Goal: Find specific page/section: Find specific page/section

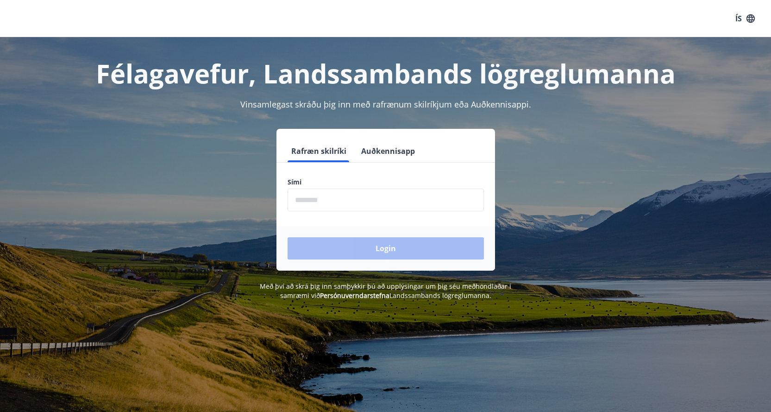
click at [339, 197] on input "phone" at bounding box center [386, 200] width 196 height 23
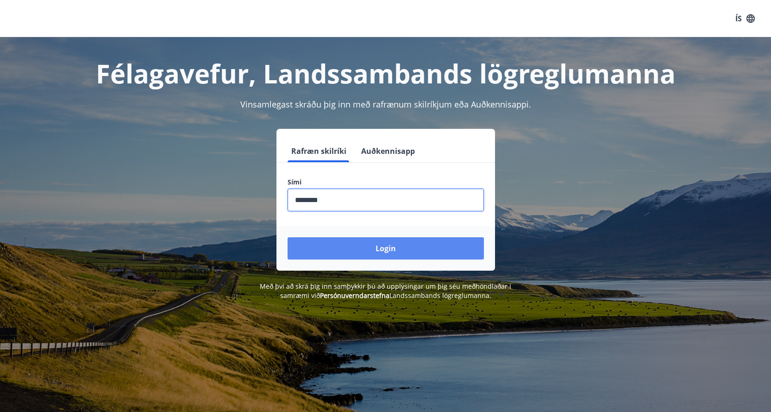
type input "********"
click at [382, 245] on button "Login" at bounding box center [386, 248] width 196 height 22
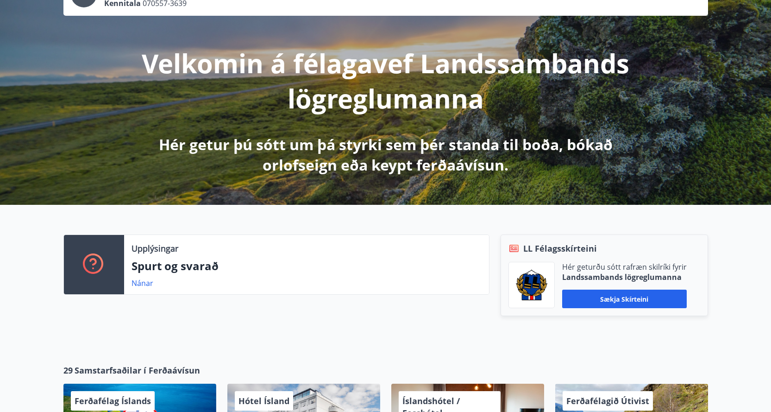
scroll to position [157, 0]
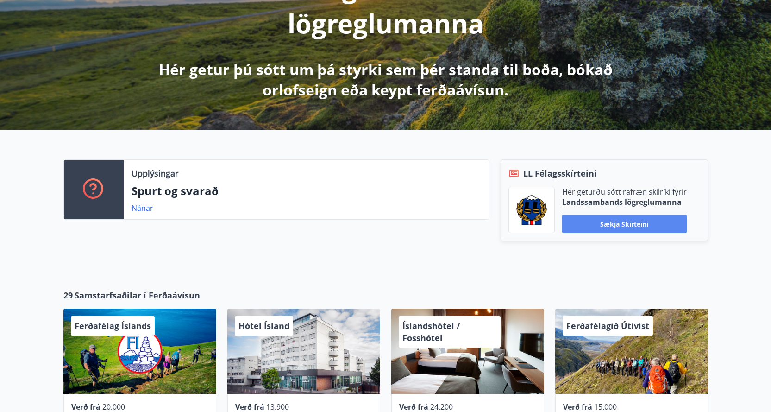
click at [630, 227] on button "Sækja skírteini" at bounding box center [624, 223] width 125 height 19
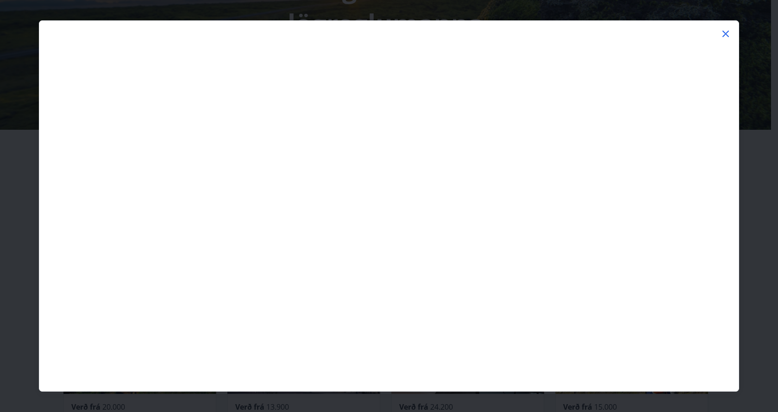
click at [724, 34] on icon at bounding box center [725, 33] width 11 height 11
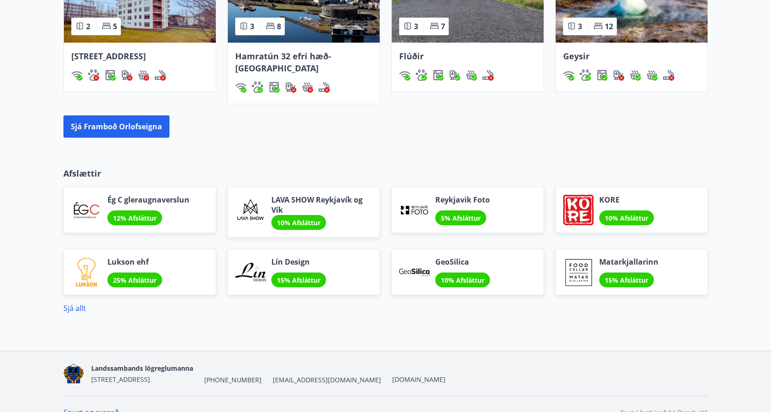
scroll to position [713, 0]
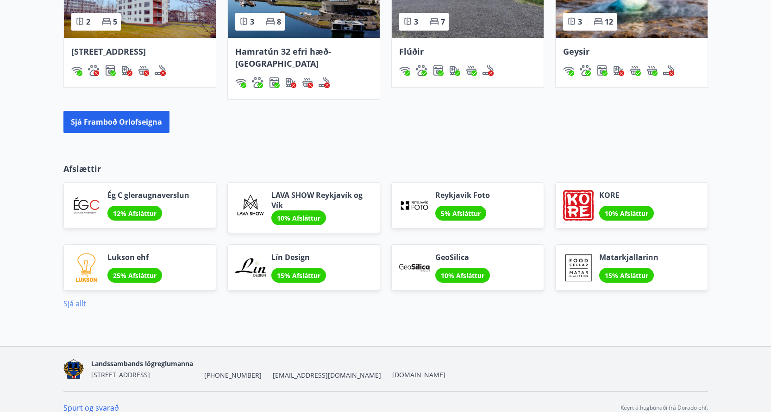
click at [75, 298] on link "Sjá allt" at bounding box center [74, 303] width 23 height 10
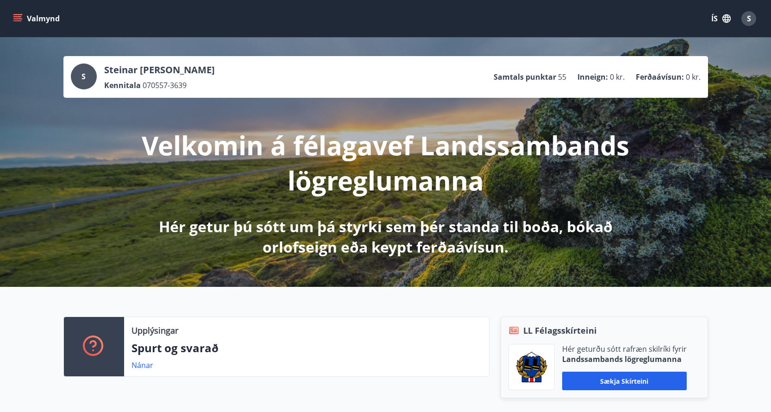
click at [21, 17] on icon "menu" at bounding box center [17, 16] width 8 height 1
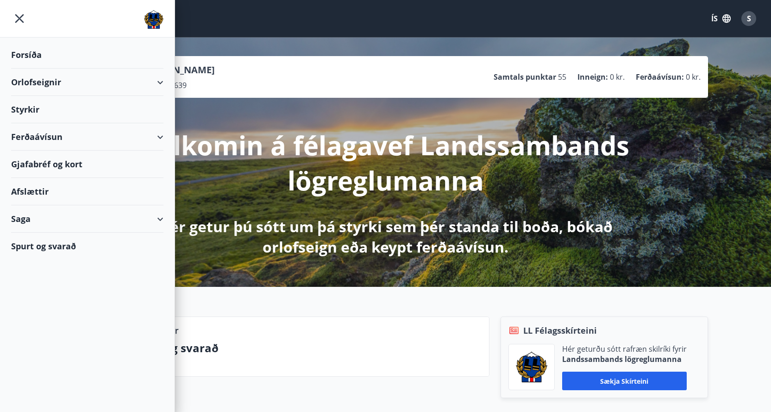
click at [38, 134] on div "Ferðaávísun" at bounding box center [87, 136] width 152 height 27
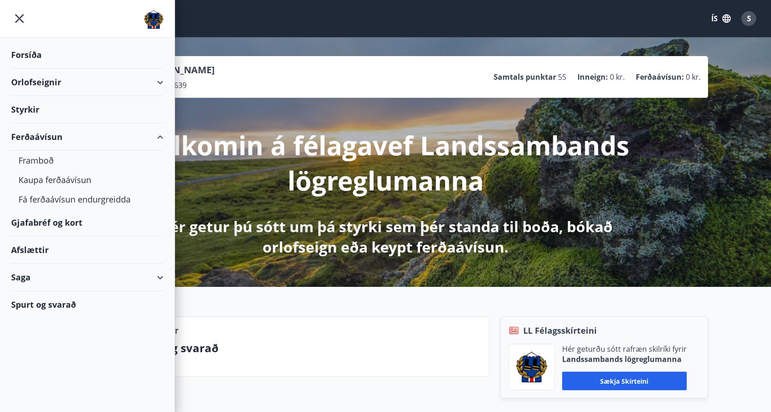
click at [159, 135] on div "Ferðaávísun" at bounding box center [87, 136] width 152 height 27
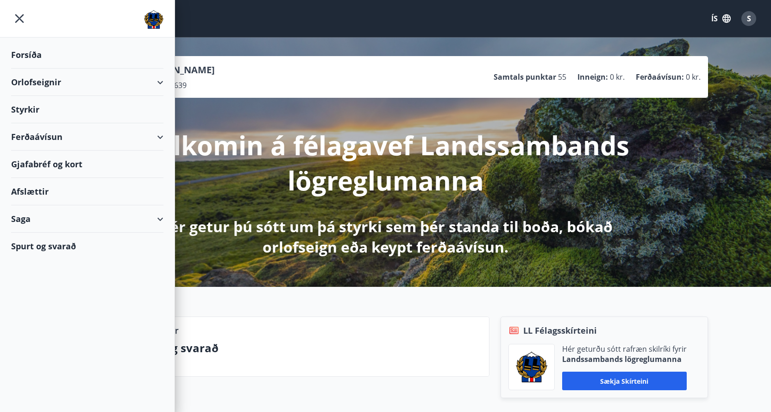
click at [158, 135] on div "Ferðaávísun" at bounding box center [87, 136] width 152 height 27
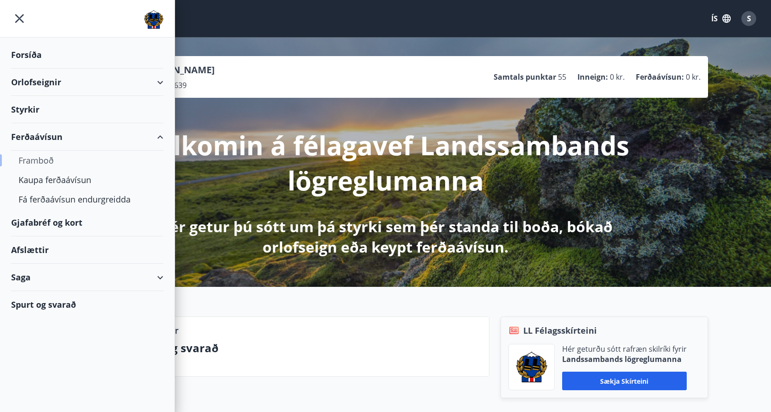
click at [44, 163] on div "Framboð" at bounding box center [88, 160] width 138 height 19
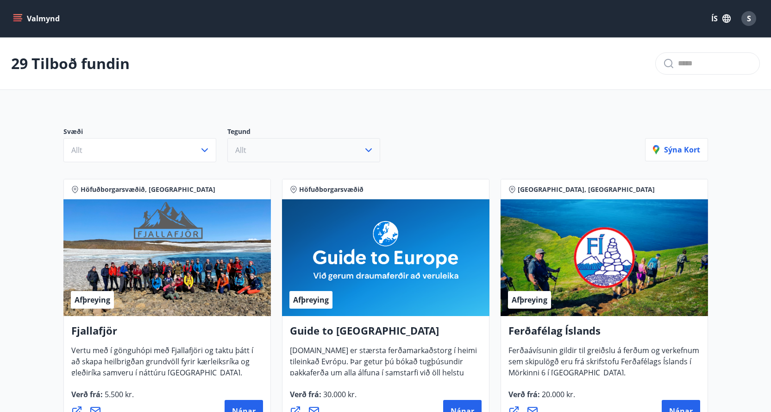
click at [370, 150] on icon "button" at bounding box center [369, 150] width 6 height 4
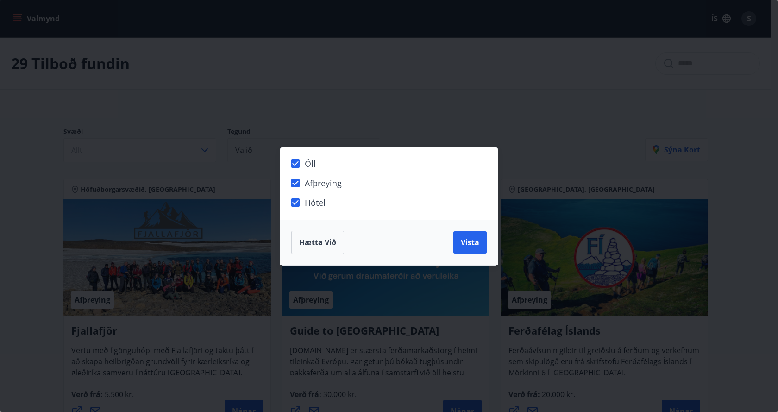
click at [329, 242] on span "Hætta við" at bounding box center [317, 242] width 37 height 10
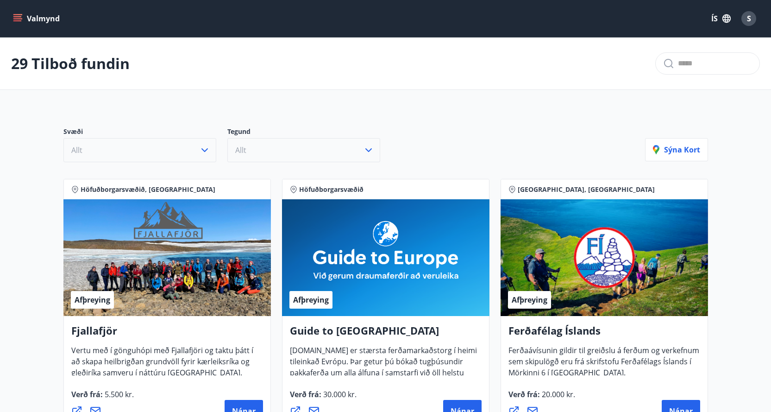
click at [204, 150] on icon "button" at bounding box center [204, 150] width 11 height 11
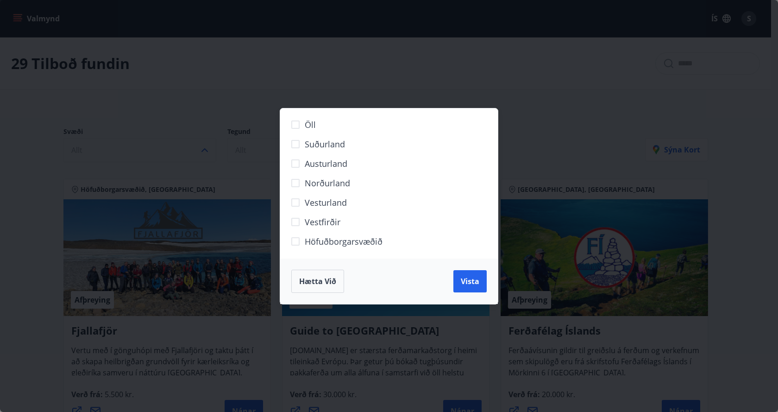
click at [527, 129] on div "Öll Suðurland [GEOGRAPHIC_DATA] [GEOGRAPHIC_DATA] [GEOGRAPHIC_DATA] Höfuðborgar…" at bounding box center [389, 206] width 778 height 412
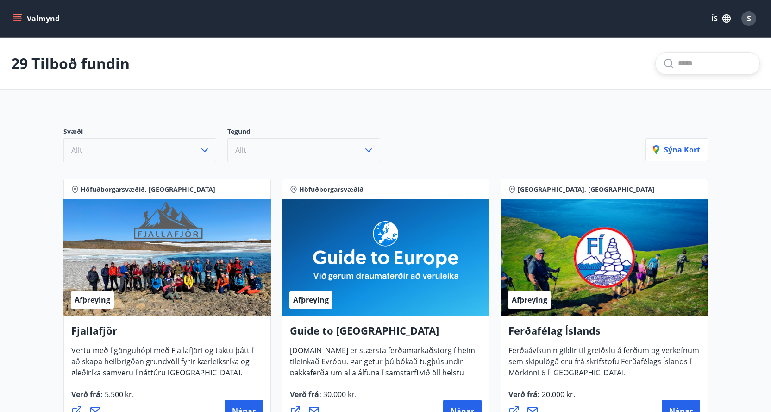
click at [695, 69] on input "text" at bounding box center [715, 63] width 74 height 15
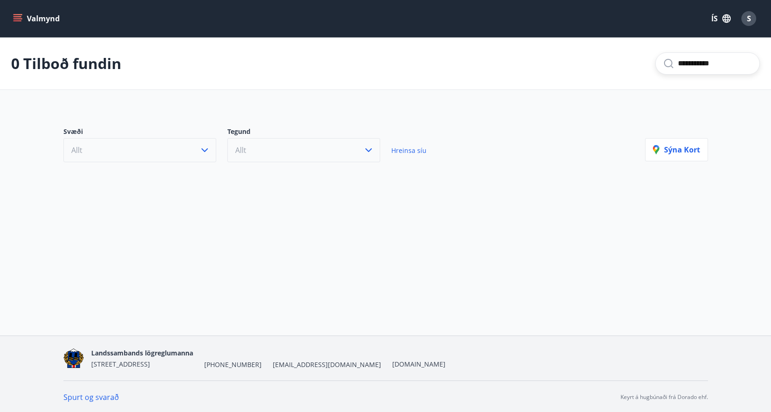
type input "**********"
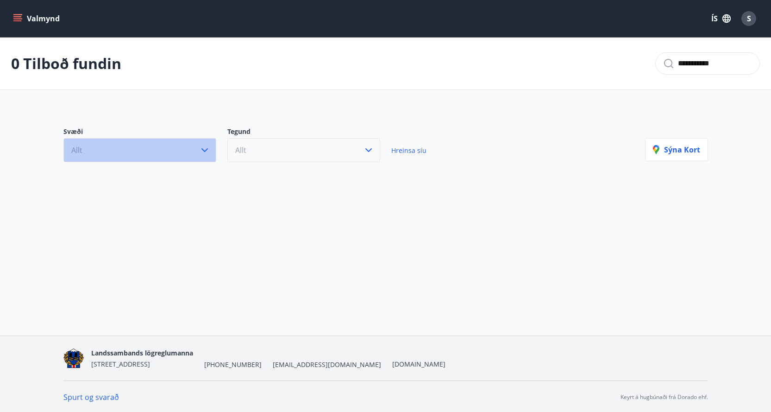
click at [205, 150] on icon "button" at bounding box center [204, 150] width 11 height 11
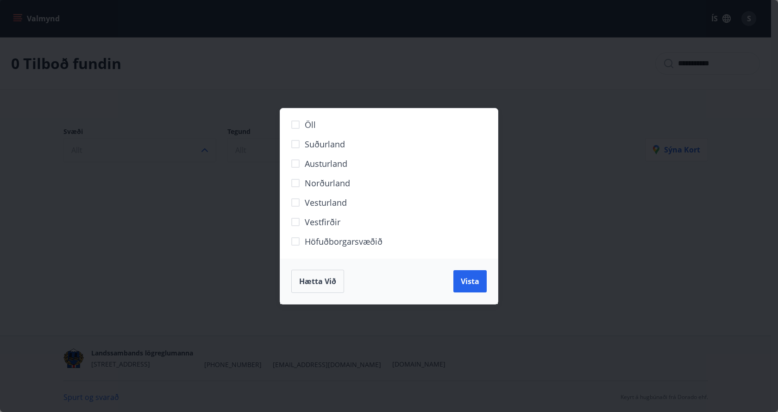
click at [559, 281] on div "Öll Suðurland [GEOGRAPHIC_DATA] [GEOGRAPHIC_DATA] [GEOGRAPHIC_DATA] Höfuðborgar…" at bounding box center [389, 206] width 778 height 412
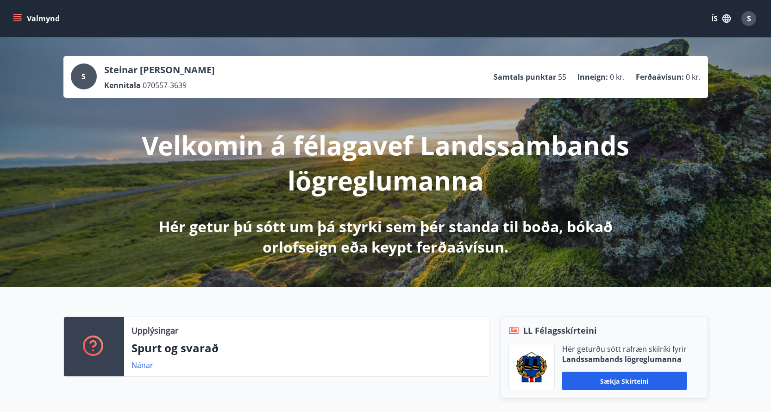
click at [18, 20] on icon "menu" at bounding box center [17, 18] width 9 height 9
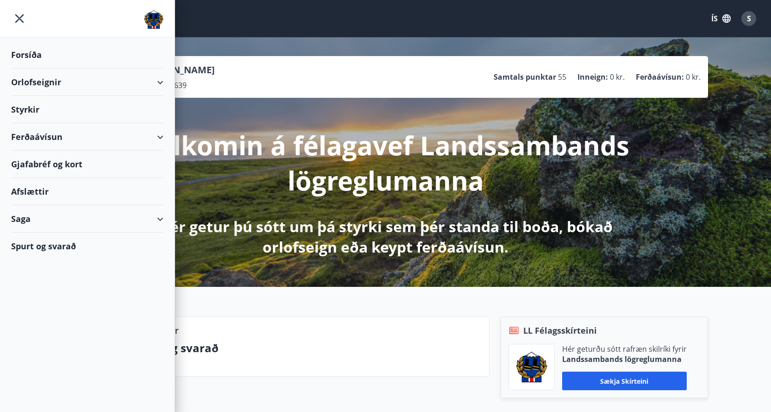
click at [50, 165] on div "Gjafabréf og kort" at bounding box center [87, 164] width 152 height 27
